Goal: Obtain resource: Download file/media

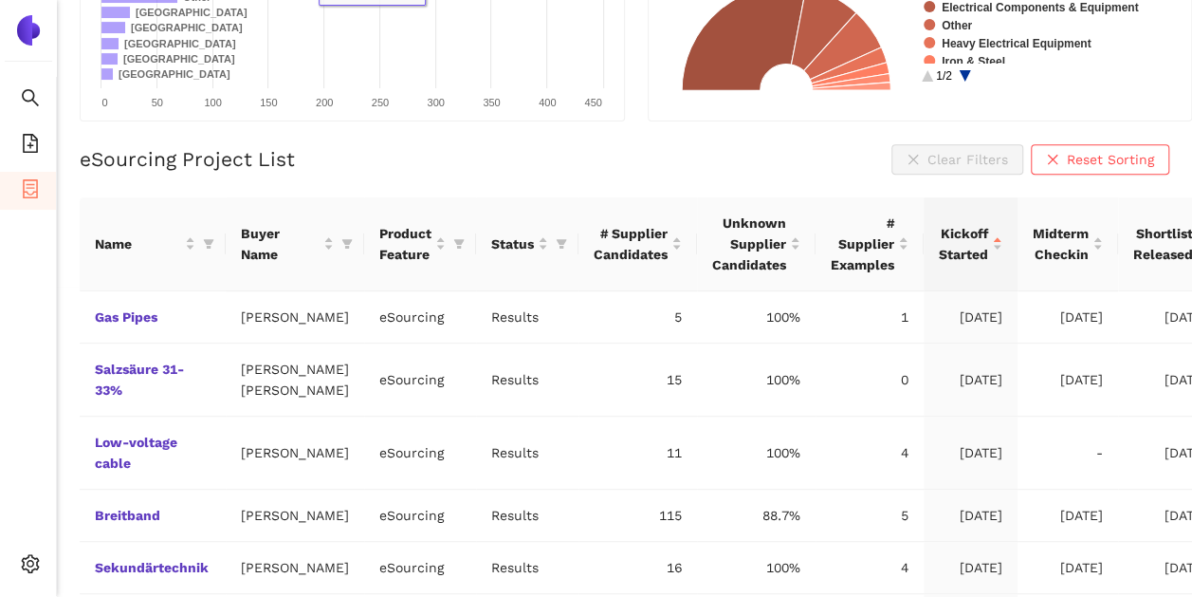
scroll to position [379, 0]
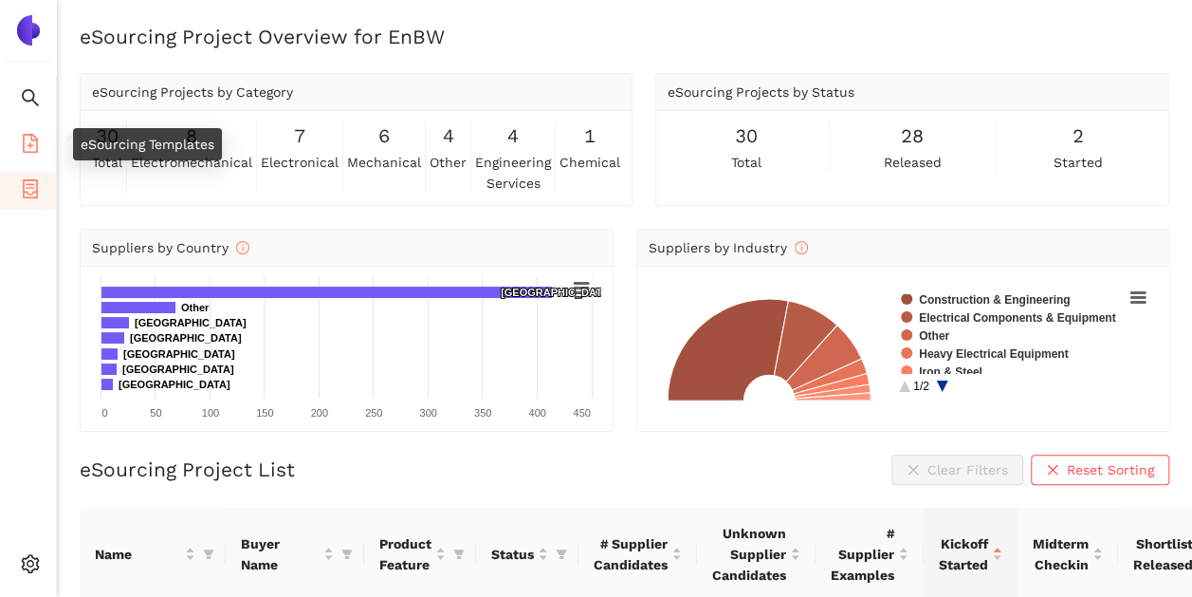
click at [19, 132] on li "eSourcing Templates" at bounding box center [28, 145] width 56 height 38
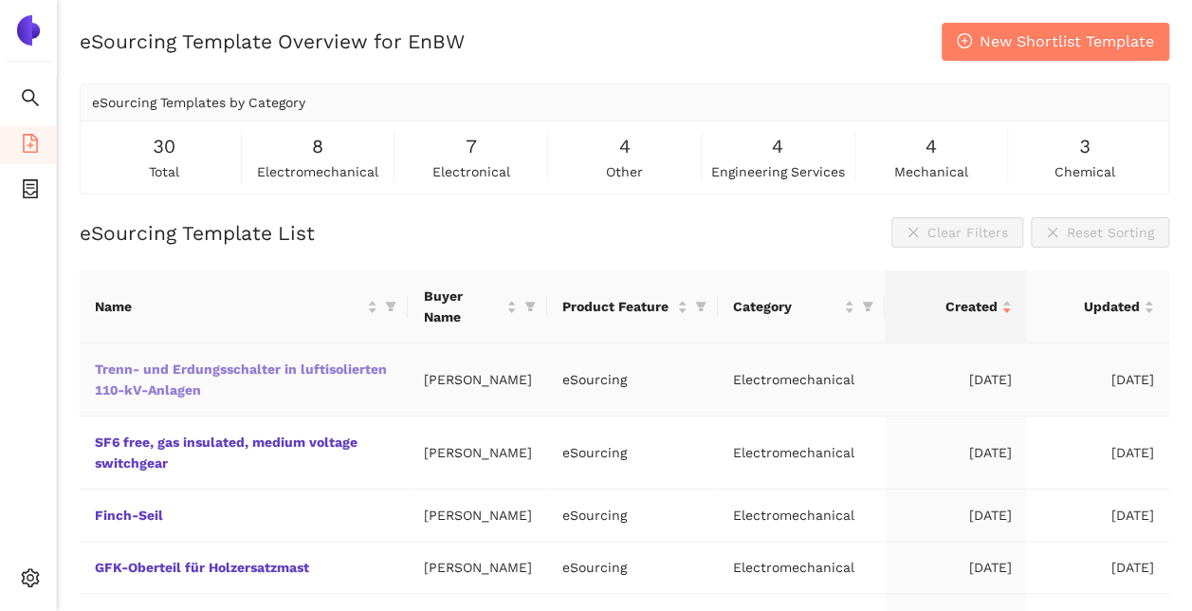
click at [0, 0] on link "Trenn- und Erdungsschalter in luftisolierten 110-kV-Anlagen" at bounding box center [0, 0] width 0 height 0
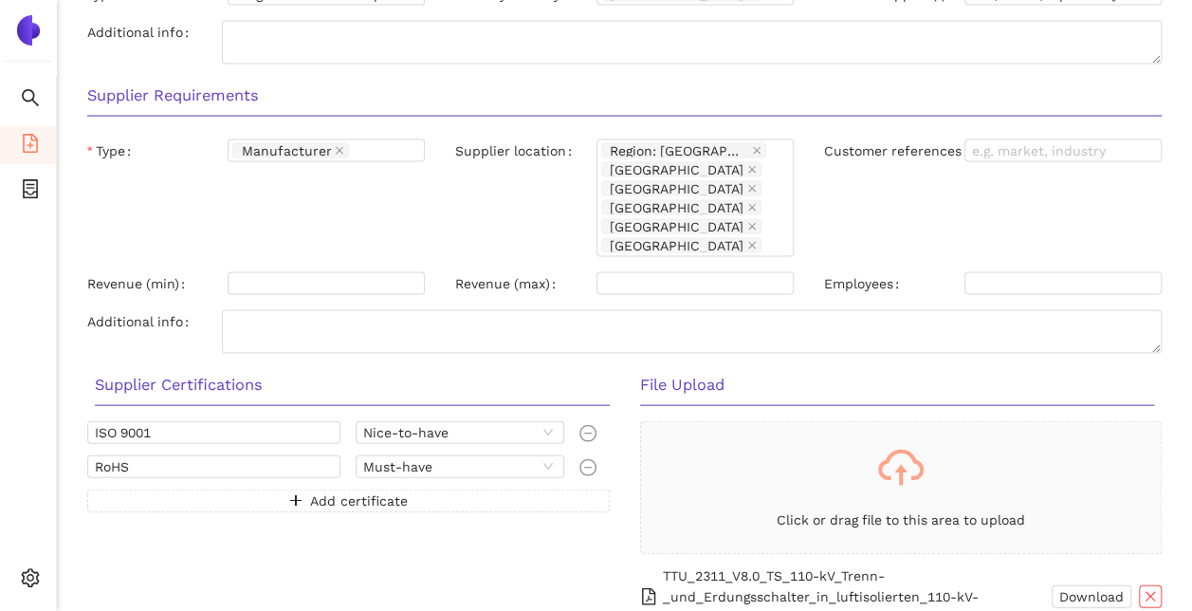
scroll to position [1924, 0]
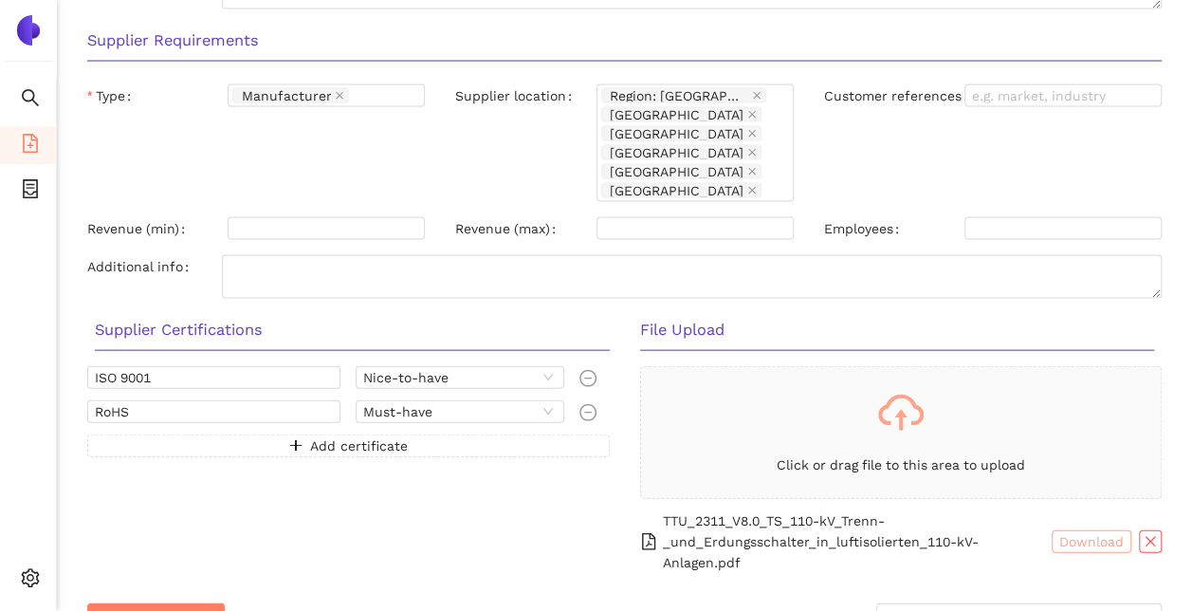
click at [1089, 531] on span "Download" at bounding box center [1091, 541] width 64 height 21
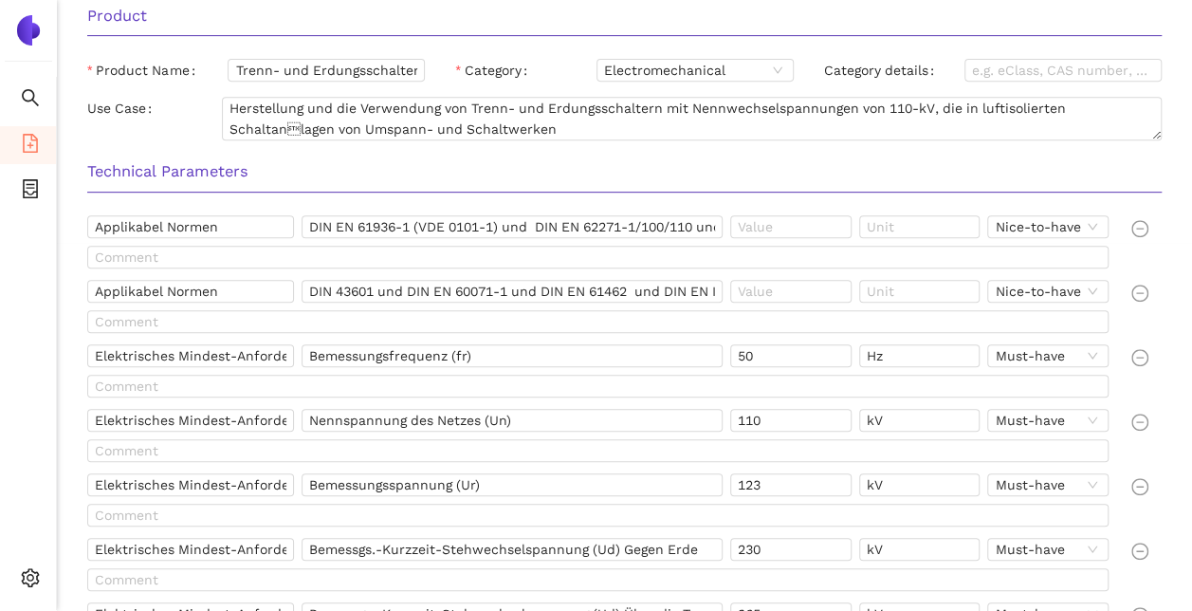
scroll to position [370, 0]
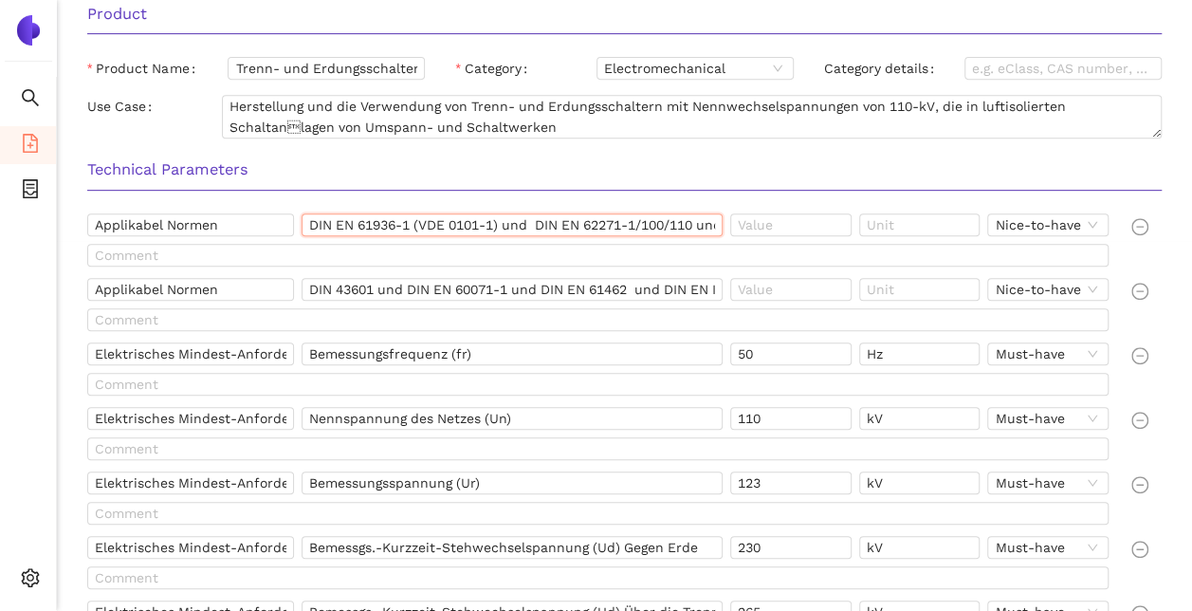
click at [410, 224] on input "DIN EN 61936-1 (VDE 0101-1) und DIN EN 62271-1/100/110 und DIN 43454-1 und DIN …" at bounding box center [512, 224] width 421 height 23
click at [595, 395] on div at bounding box center [601, 388] width 1029 height 30
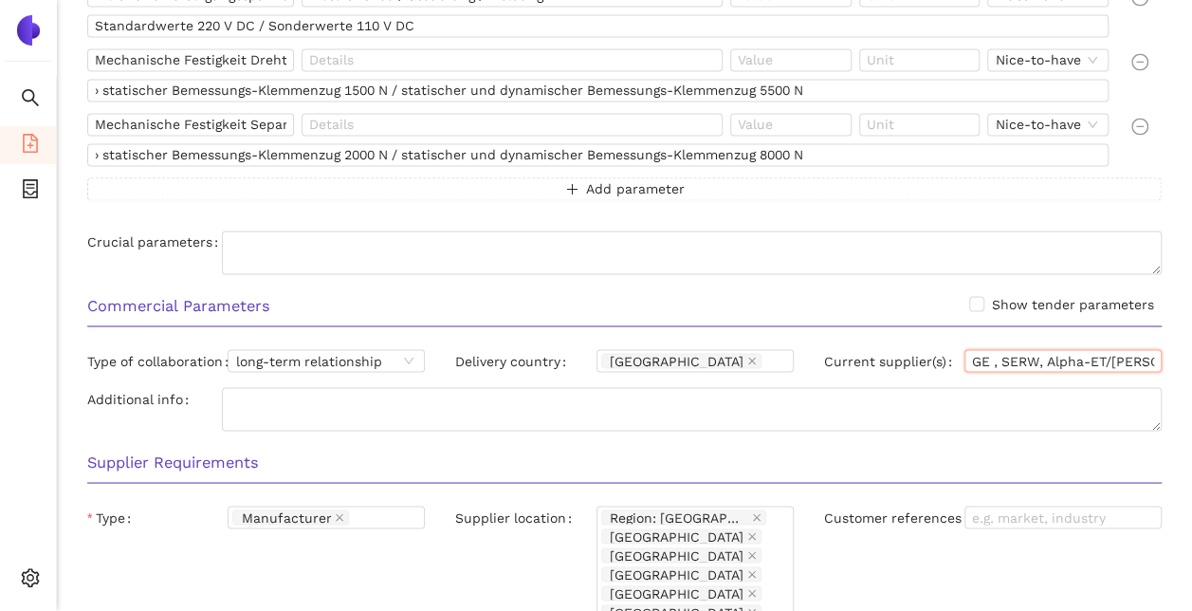
scroll to position [0, 53]
drag, startPoint x: 974, startPoint y: 351, endPoint x: 1174, endPoint y: 374, distance: 201.4
click at [1174, 374] on div "Current supplier(s) GE , SERW, Alpha-ET/Pfiffer, HAPAM" at bounding box center [993, 364] width 368 height 30
click at [1051, 565] on div "Customer references" at bounding box center [993, 568] width 368 height 125
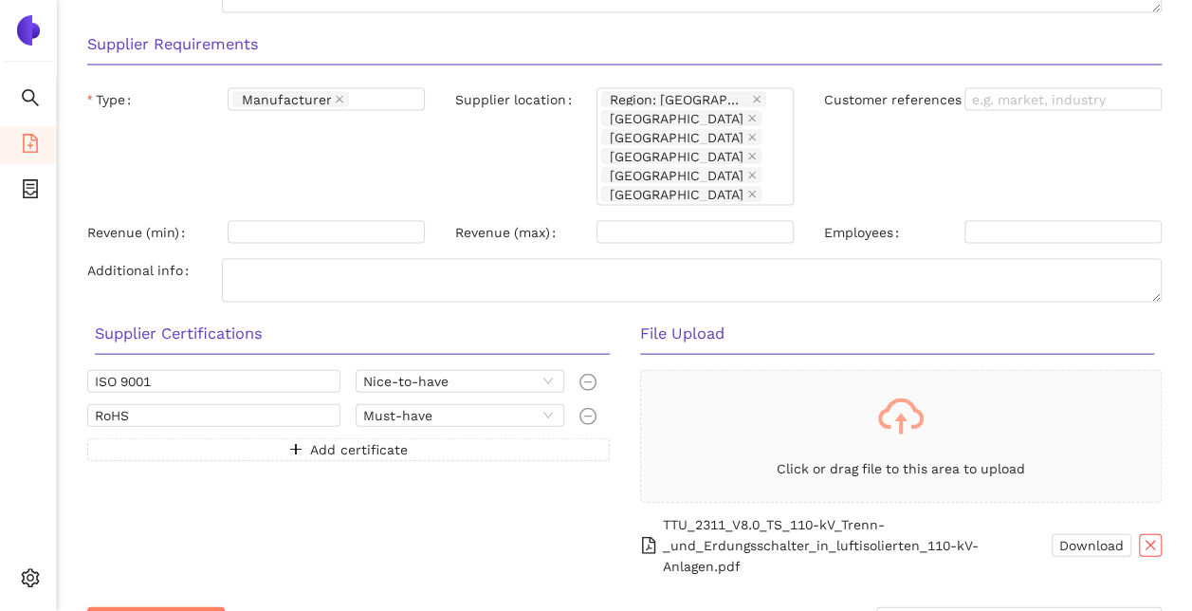
scroll to position [1924, 0]
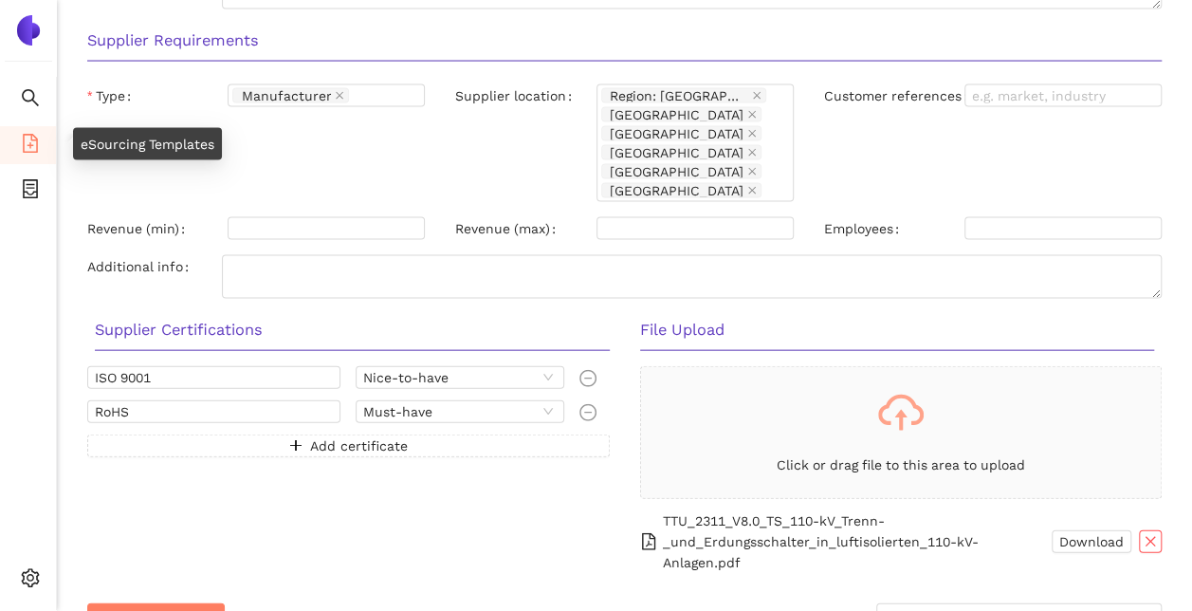
click at [32, 147] on icon "file-add" at bounding box center [30, 143] width 19 height 19
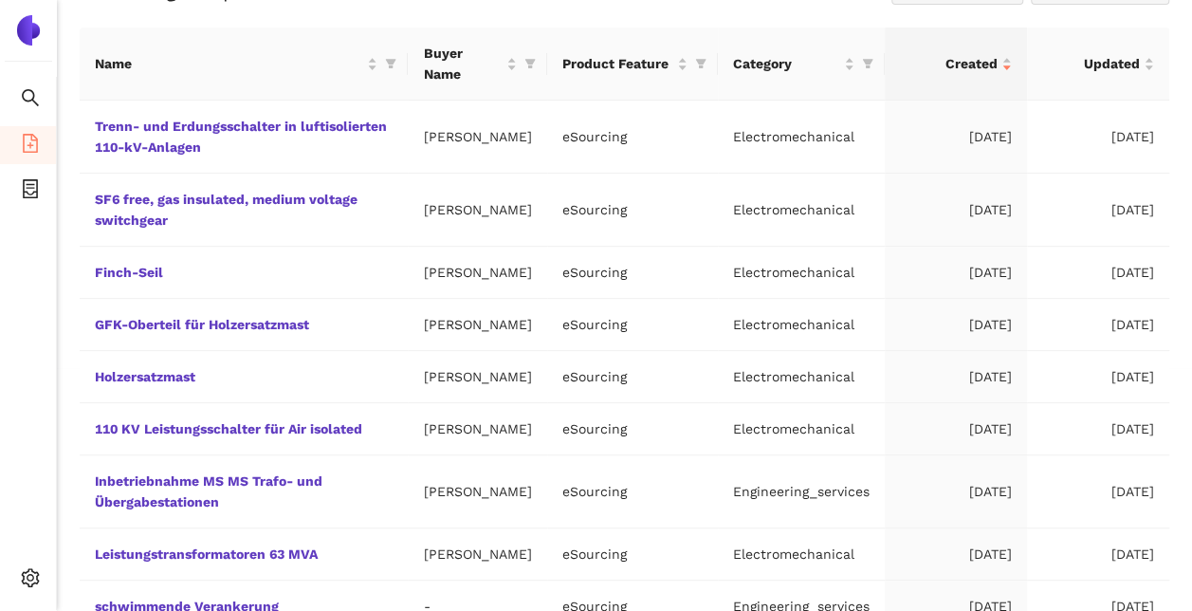
scroll to position [216, 0]
